Goal: Download file/media

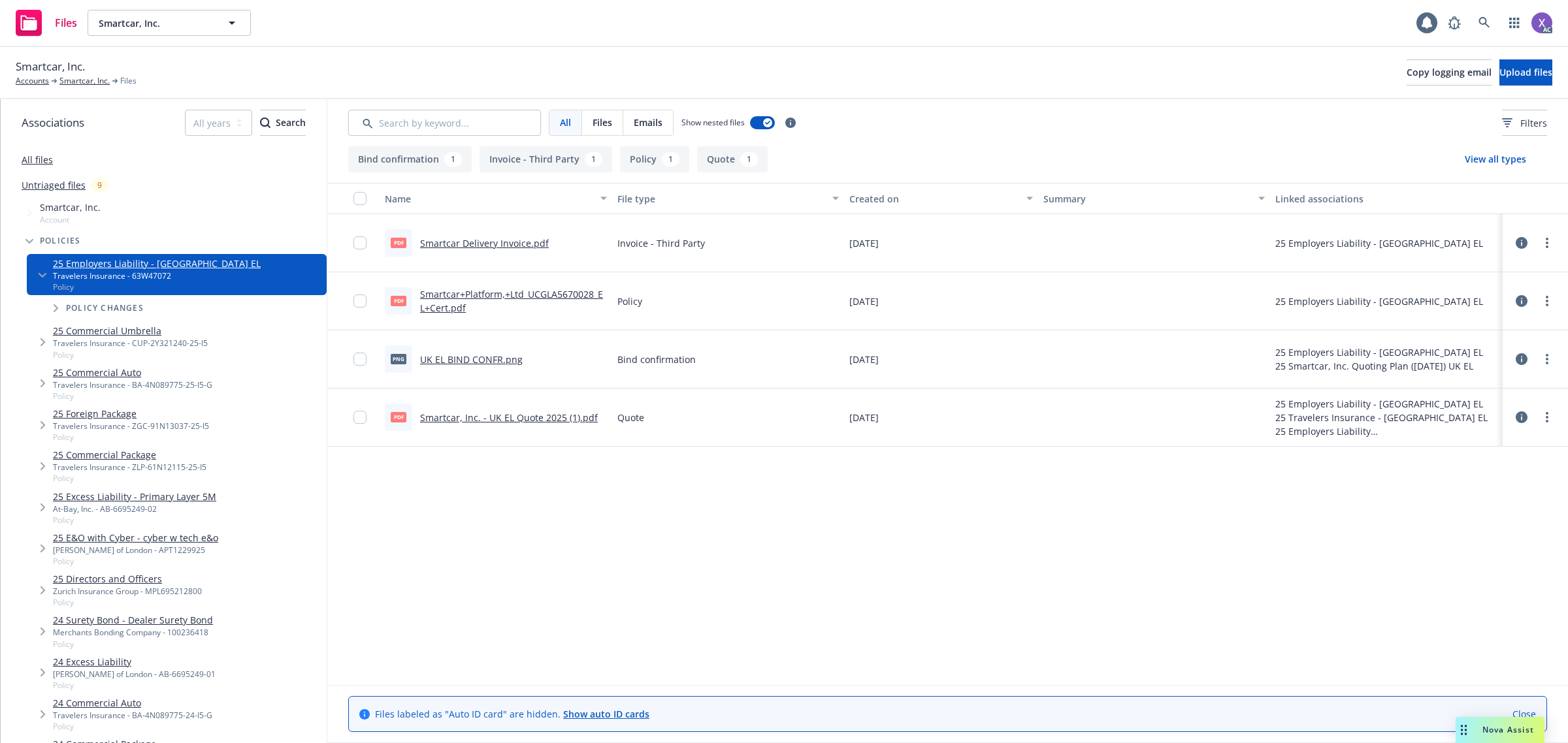
click at [523, 245] on link "Smartcar Delivery Invoice.pdf" at bounding box center [484, 243] width 128 height 12
